Goal: Navigation & Orientation: Find specific page/section

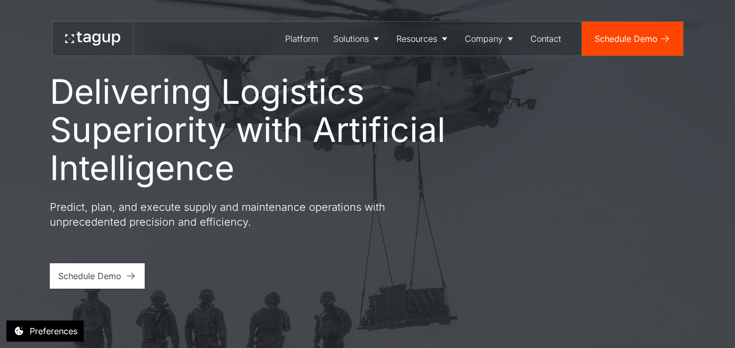
click at [415, 39] on div "Resources" at bounding box center [416, 38] width 41 height 13
drag, startPoint x: 0, startPoint y: 0, endPoint x: 501, endPoint y: 39, distance: 502.8
click at [501, 39] on div "Company" at bounding box center [484, 38] width 38 height 13
click at [488, 94] on div "Careers" at bounding box center [489, 93] width 43 height 13
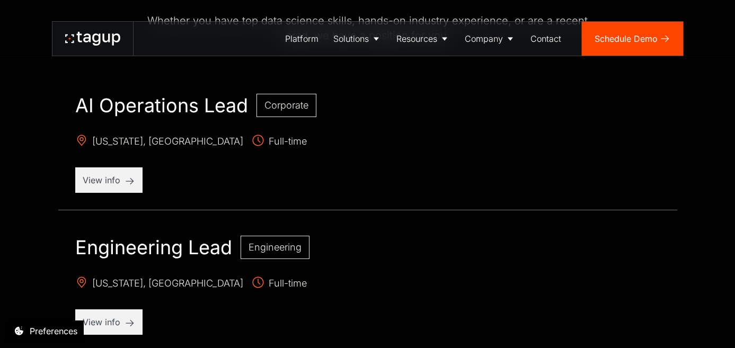
scroll to position [357, 0]
click at [148, 101] on h2 "AI Operations Lead" at bounding box center [161, 104] width 173 height 23
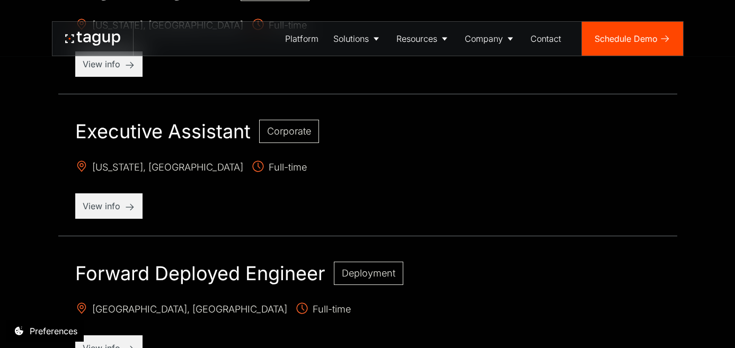
scroll to position [617, 0]
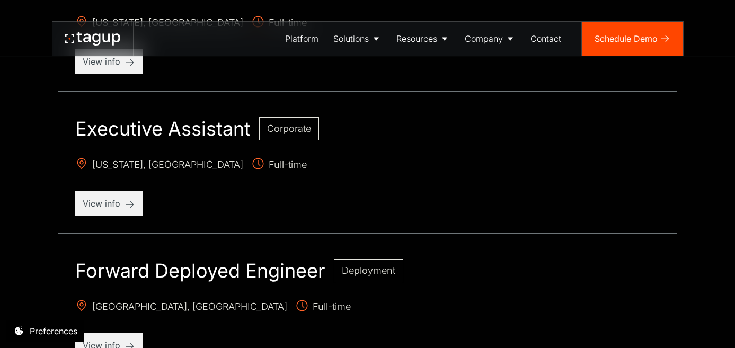
drag, startPoint x: 0, startPoint y: 0, endPoint x: 198, endPoint y: 211, distance: 289.5
click at [198, 211] on div "Executive Assistant Corporate New York, NY Full-time View info" at bounding box center [367, 167] width 619 height 134
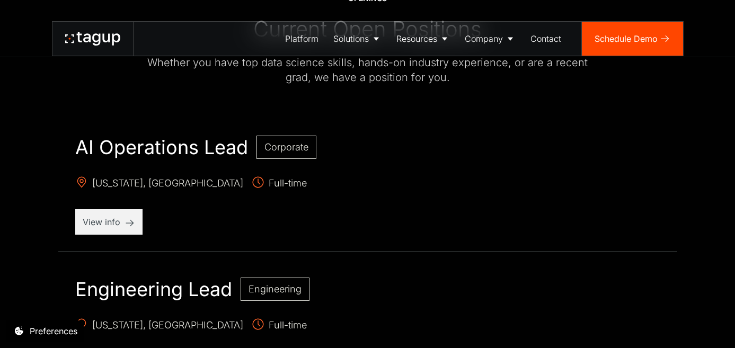
scroll to position [323, 0]
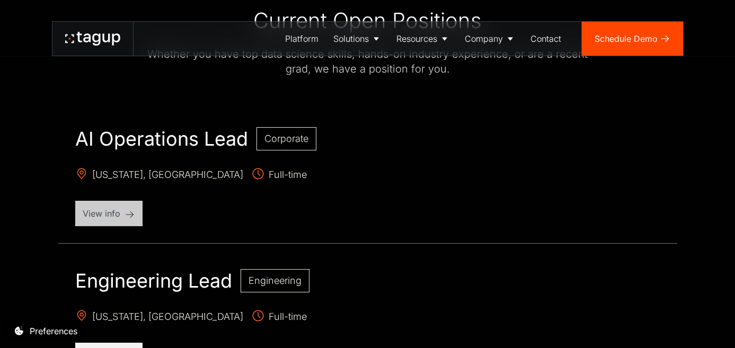
drag, startPoint x: 0, startPoint y: 0, endPoint x: 112, endPoint y: 218, distance: 245.1
click at [112, 218] on p "View info" at bounding box center [109, 213] width 52 height 13
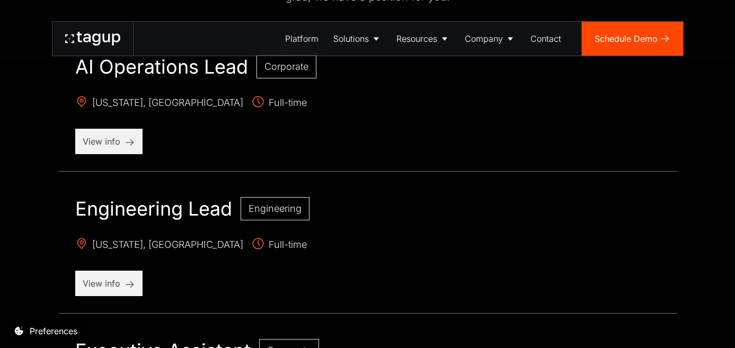
scroll to position [407, 0]
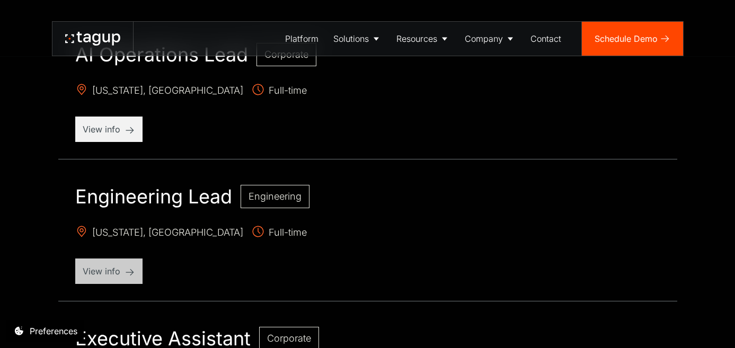
click at [103, 279] on div "View info" at bounding box center [108, 271] width 67 height 25
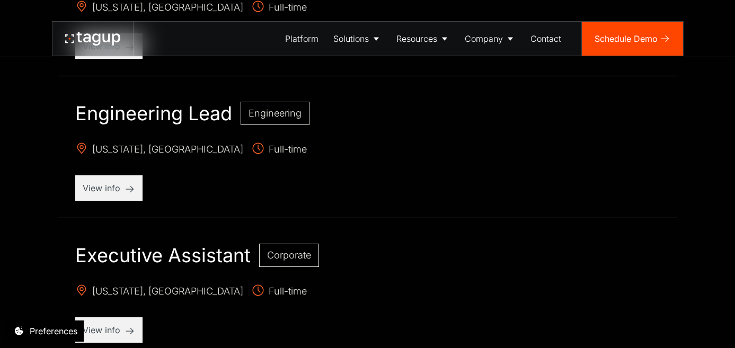
scroll to position [493, 0]
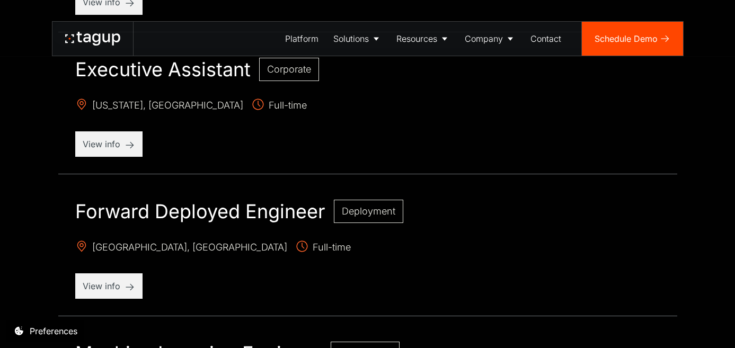
scroll to position [794, 0]
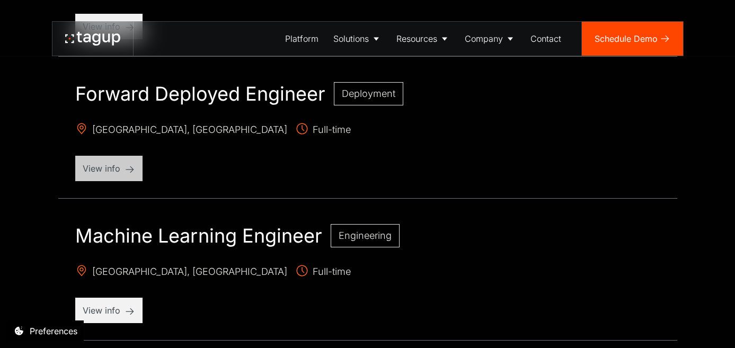
click at [119, 170] on p "View info" at bounding box center [109, 168] width 52 height 13
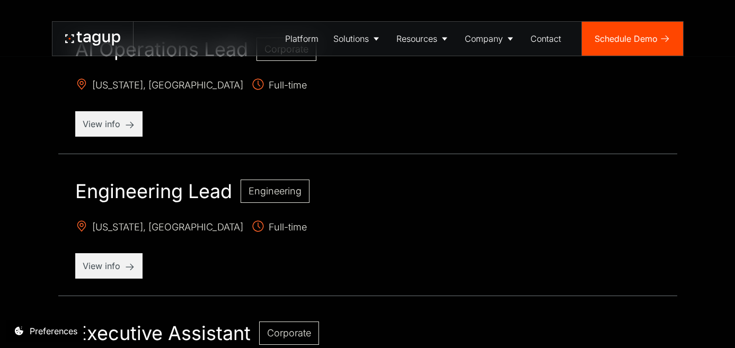
scroll to position [409, 0]
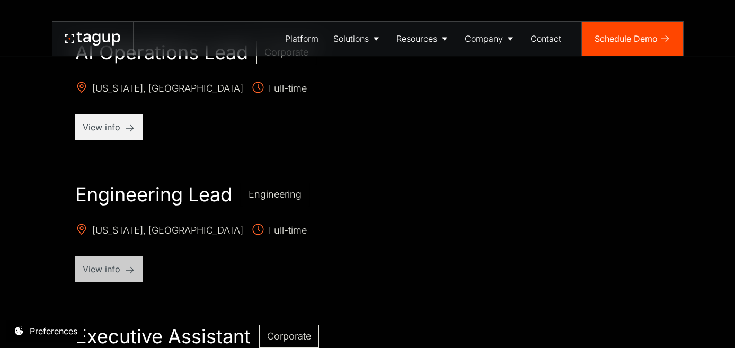
click at [127, 263] on p "View info" at bounding box center [109, 269] width 52 height 13
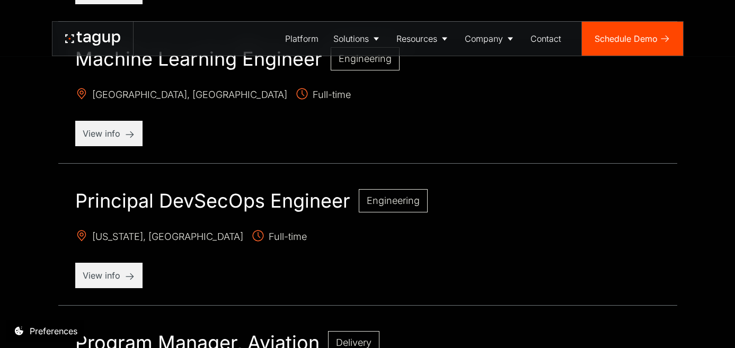
scroll to position [960, 0]
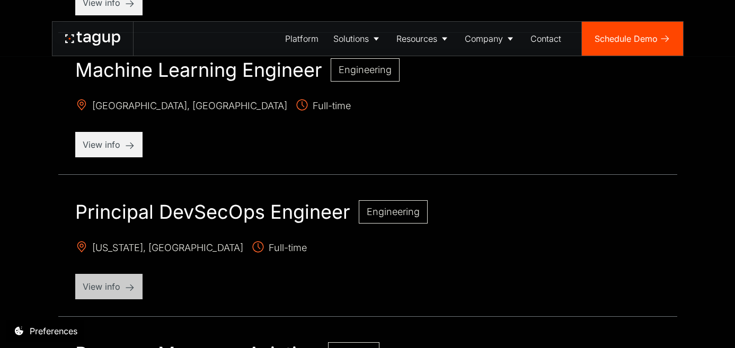
click at [136, 277] on div "View info" at bounding box center [108, 286] width 67 height 25
